Goal: Information Seeking & Learning: Learn about a topic

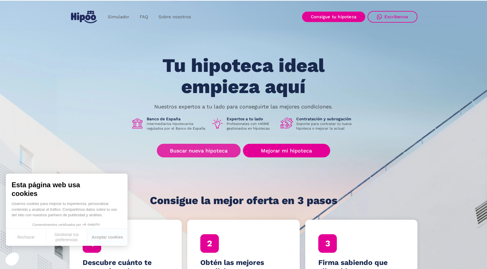
click at [190, 153] on link "Buscar nueva hipoteca" at bounding box center [199, 151] width 84 height 14
click at [168, 16] on link "Sobre nosotros" at bounding box center [174, 16] width 43 height 11
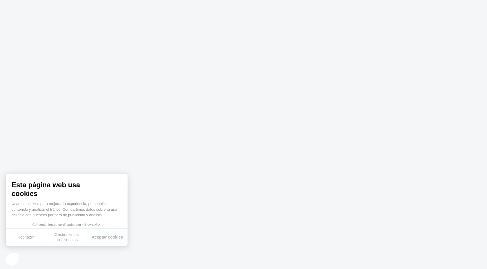
click at [160, 157] on body at bounding box center [243, 134] width 487 height 269
click at [104, 239] on button "Aceptar cookies" at bounding box center [107, 237] width 41 height 17
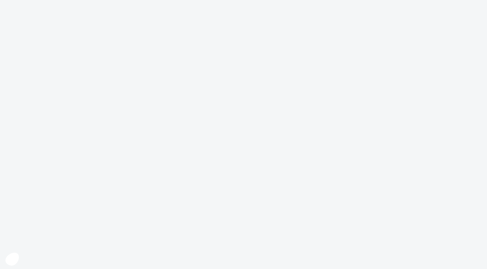
click at [273, 160] on body at bounding box center [243, 134] width 487 height 269
click at [283, 153] on body at bounding box center [243, 134] width 487 height 269
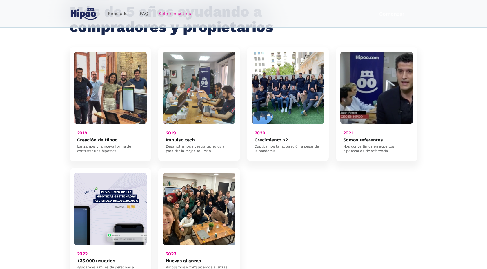
scroll to position [359, 0]
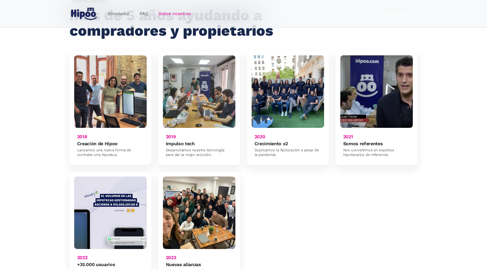
click at [205, 191] on img at bounding box center [199, 213] width 72 height 72
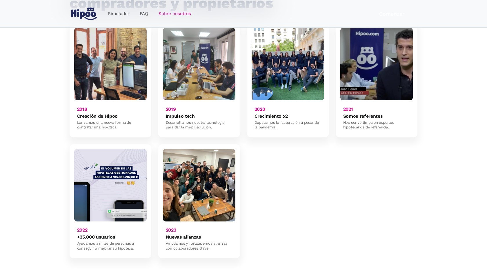
scroll to position [430, 0]
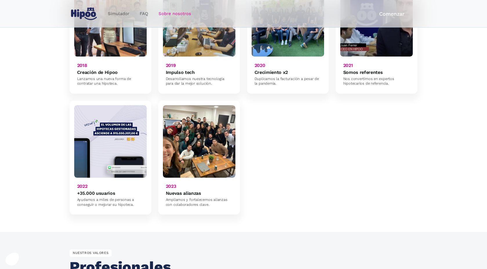
click at [177, 191] on h6 "Nuevas alianzas" at bounding box center [183, 194] width 35 height 6
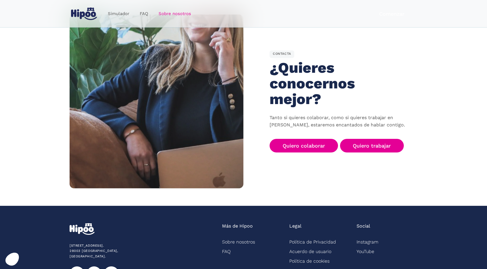
scroll to position [901, 0]
